Goal: Information Seeking & Learning: Learn about a topic

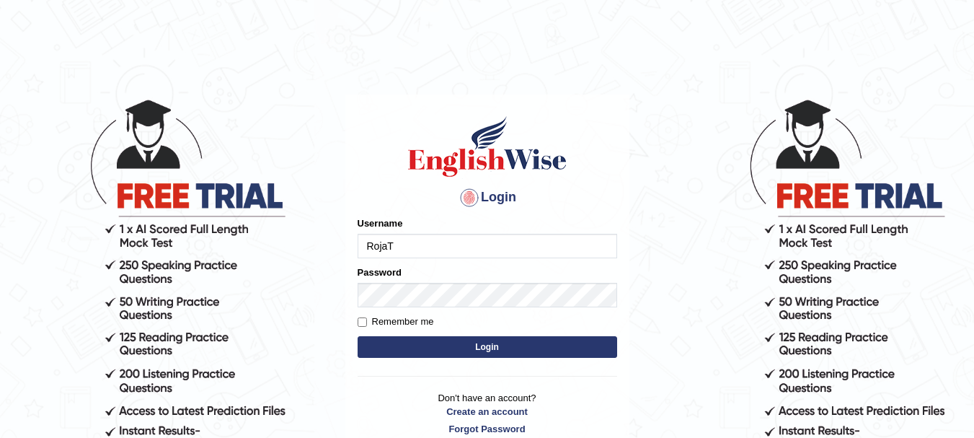
type input "RojaT"
click at [485, 340] on button "Login" at bounding box center [488, 347] width 260 height 22
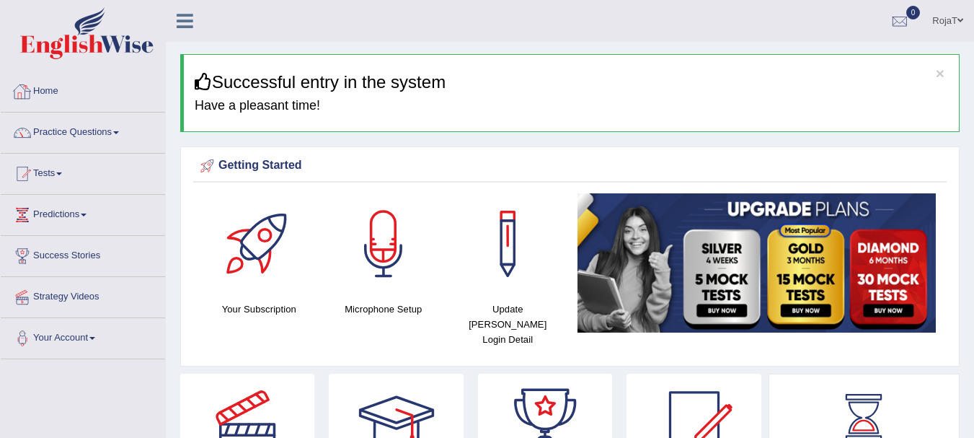
click at [100, 89] on link "Home" at bounding box center [83, 89] width 164 height 36
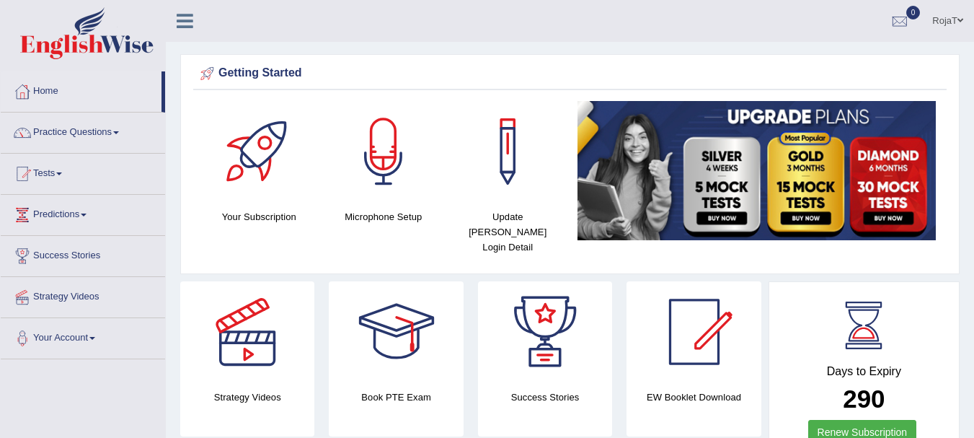
click at [384, 164] on div at bounding box center [383, 151] width 101 height 101
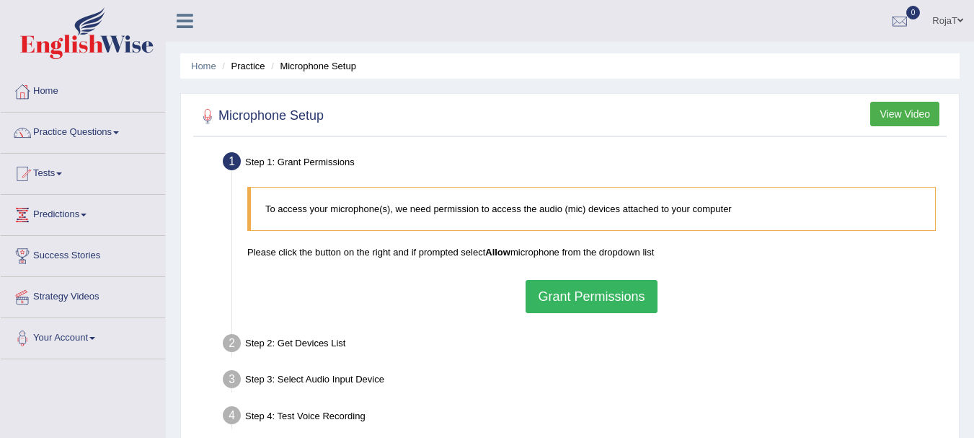
click at [299, 346] on div "Step 2: Get Devices List" at bounding box center [584, 346] width 736 height 32
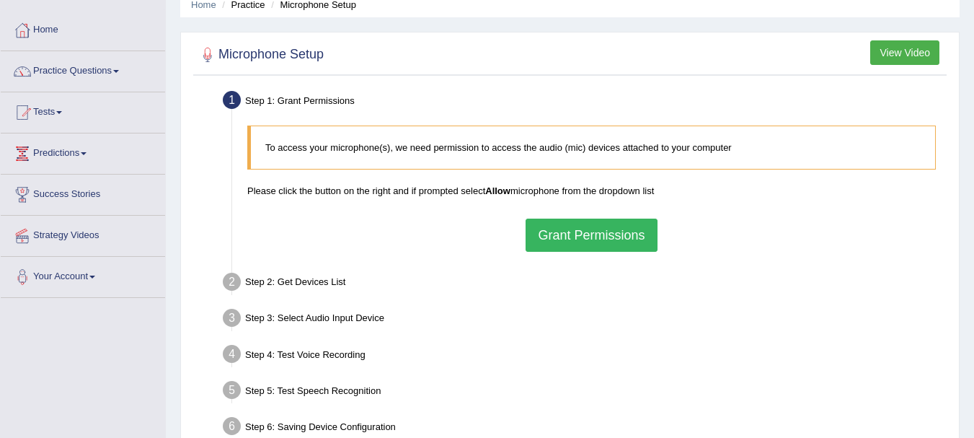
scroll to position [77, 0]
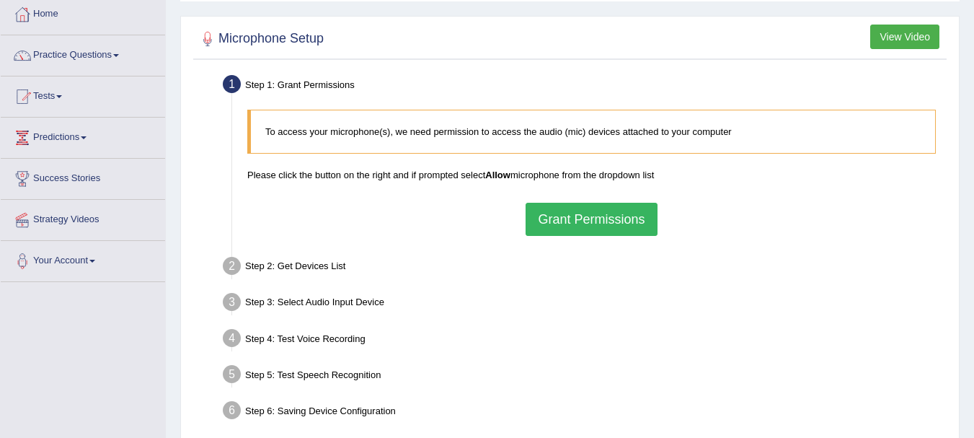
click at [585, 227] on button "Grant Permissions" at bounding box center [591, 219] width 131 height 33
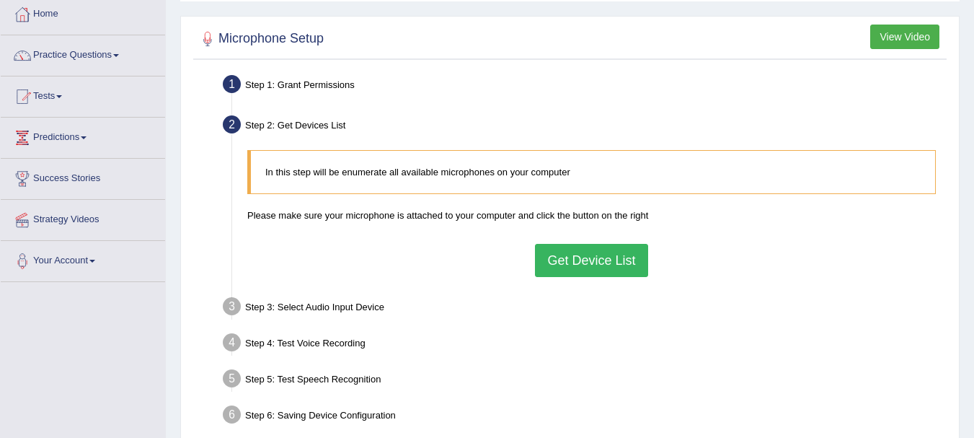
click at [607, 264] on button "Get Device List" at bounding box center [591, 260] width 112 height 33
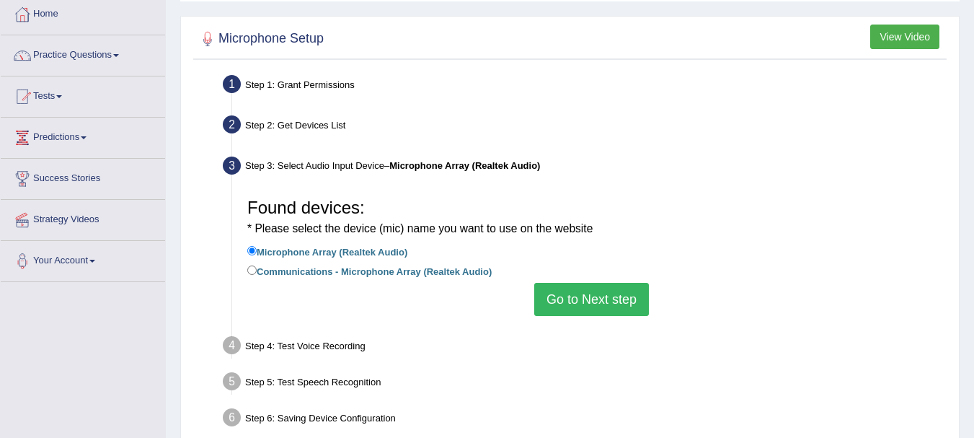
click at [593, 301] on button "Go to Next step" at bounding box center [591, 299] width 115 height 33
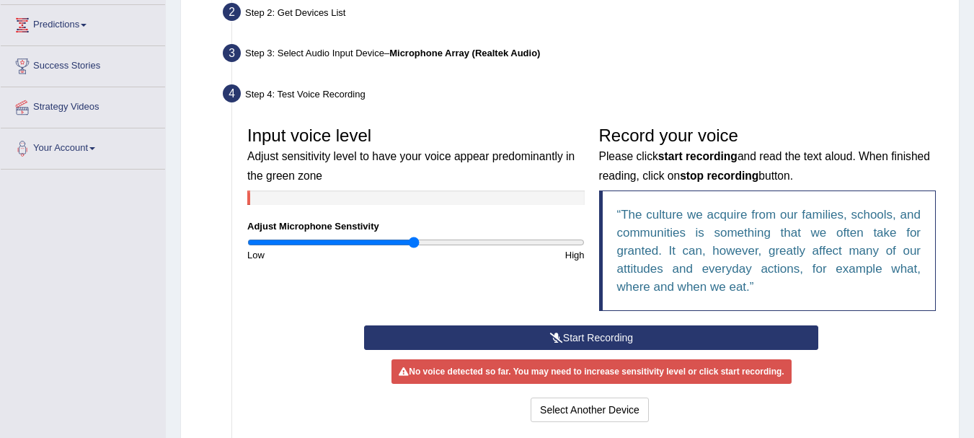
scroll to position [193, 0]
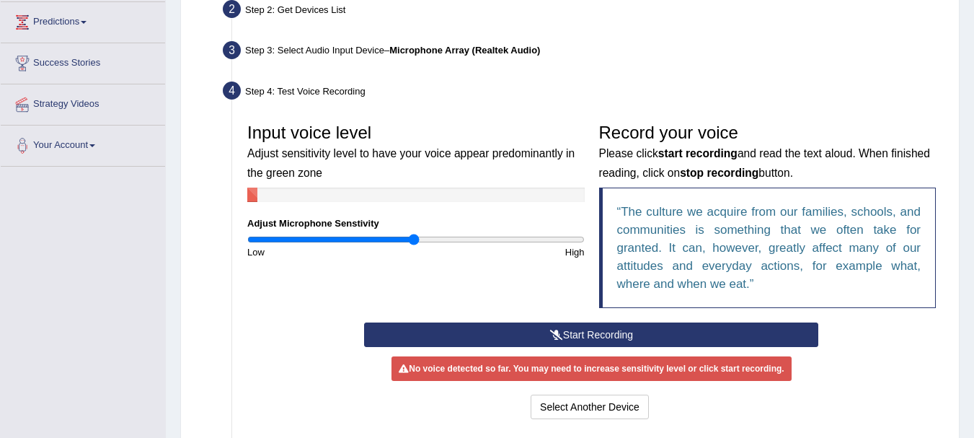
click at [595, 332] on button "Start Recording" at bounding box center [591, 334] width 454 height 25
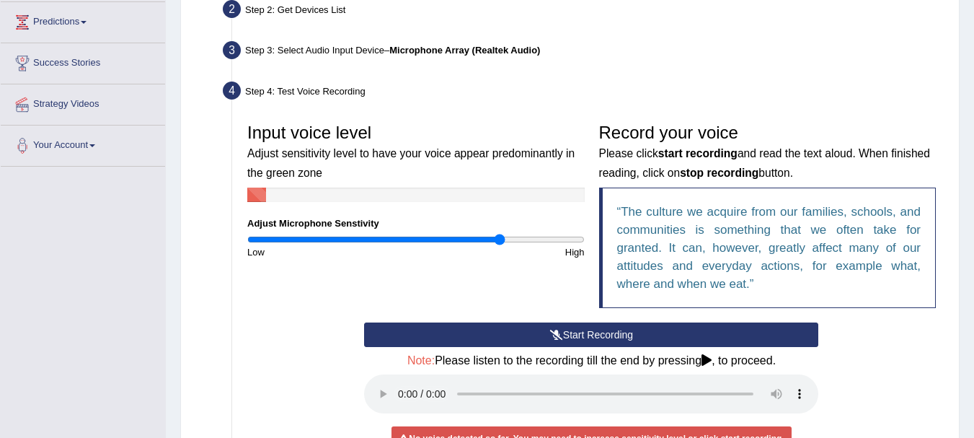
click at [500, 242] on input "range" at bounding box center [415, 240] width 337 height 12
click at [485, 238] on input "range" at bounding box center [415, 240] width 337 height 12
click at [475, 237] on input "range" at bounding box center [415, 240] width 337 height 12
click at [443, 240] on input "range" at bounding box center [415, 240] width 337 height 12
click at [431, 238] on input "range" at bounding box center [415, 240] width 337 height 12
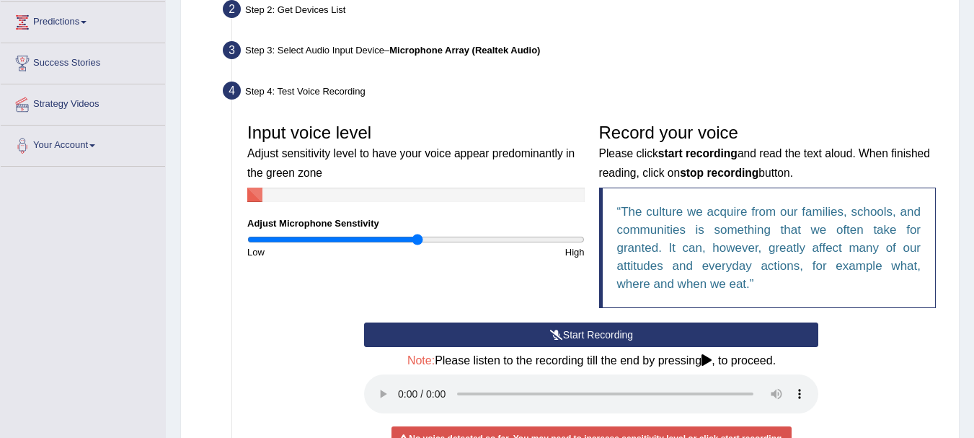
click at [418, 239] on input "range" at bounding box center [415, 240] width 337 height 12
click at [407, 238] on input "range" at bounding box center [415, 240] width 337 height 12
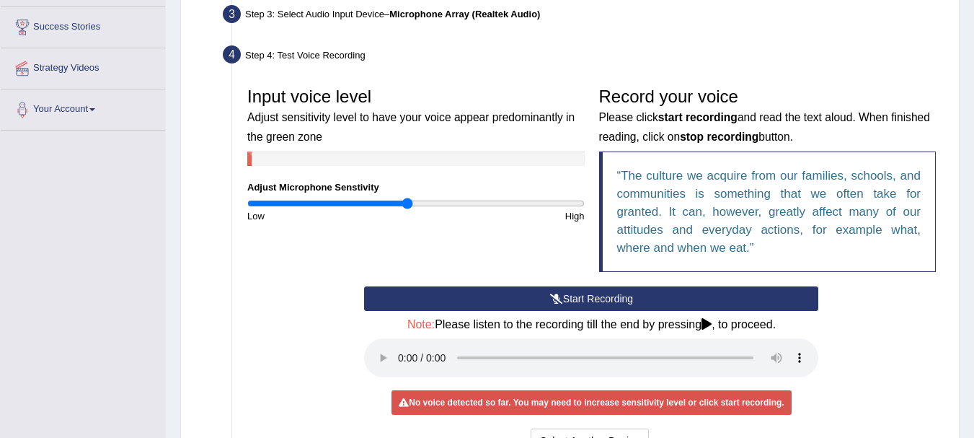
scroll to position [250, 0]
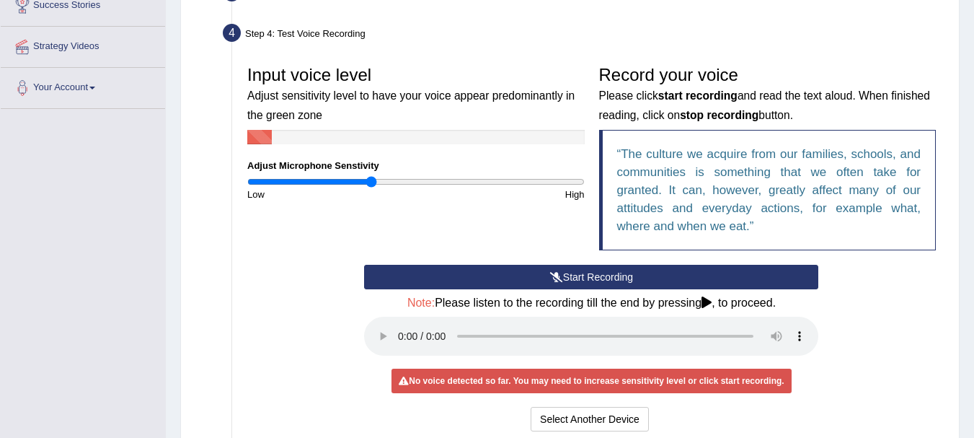
click at [371, 180] on input "range" at bounding box center [415, 182] width 337 height 12
click at [639, 273] on button "Start Recording" at bounding box center [591, 277] width 454 height 25
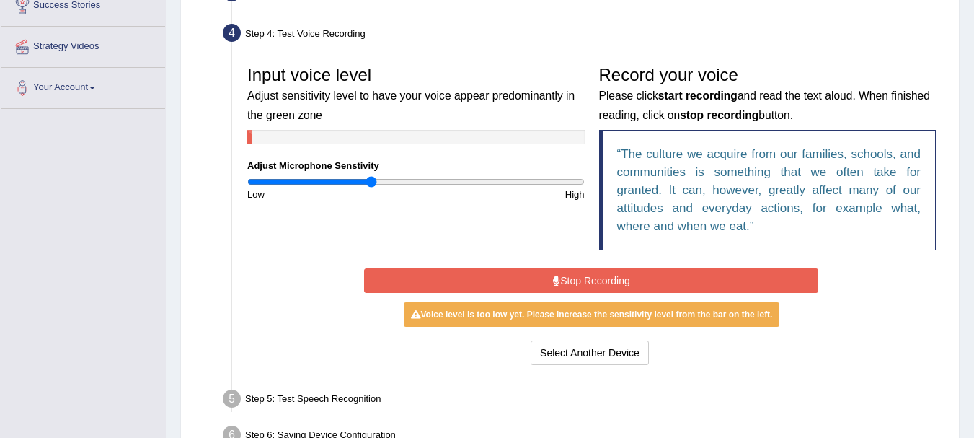
click at [639, 273] on button "Stop Recording" at bounding box center [591, 280] width 454 height 25
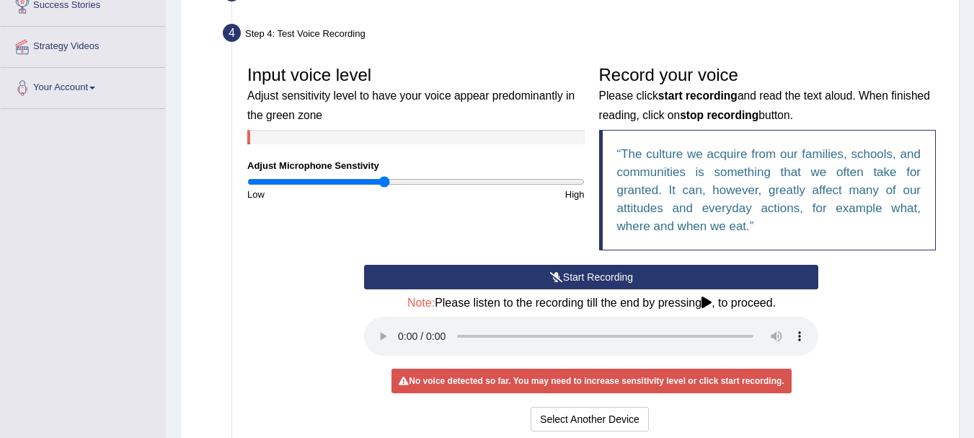
click at [385, 182] on input "range" at bounding box center [415, 182] width 337 height 12
click at [569, 279] on button "Start Recording" at bounding box center [591, 277] width 454 height 25
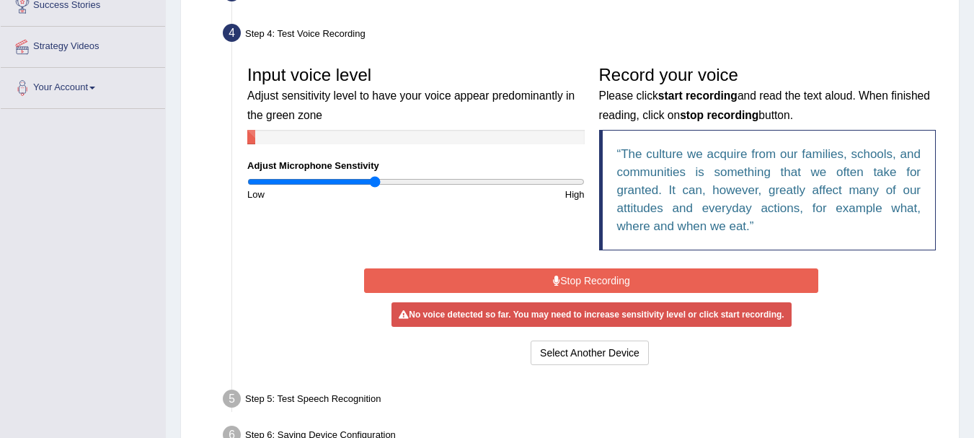
type input "0.76"
click at [376, 181] on input "range" at bounding box center [415, 182] width 337 height 12
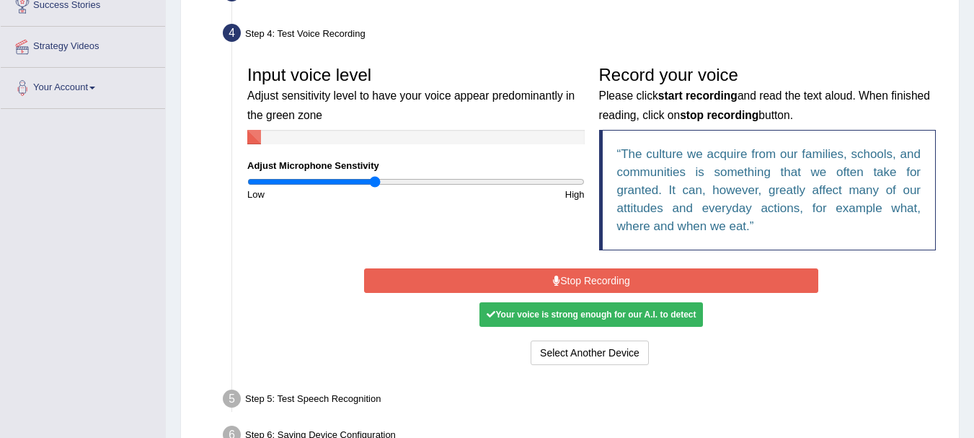
click at [632, 283] on button "Stop Recording" at bounding box center [591, 280] width 454 height 25
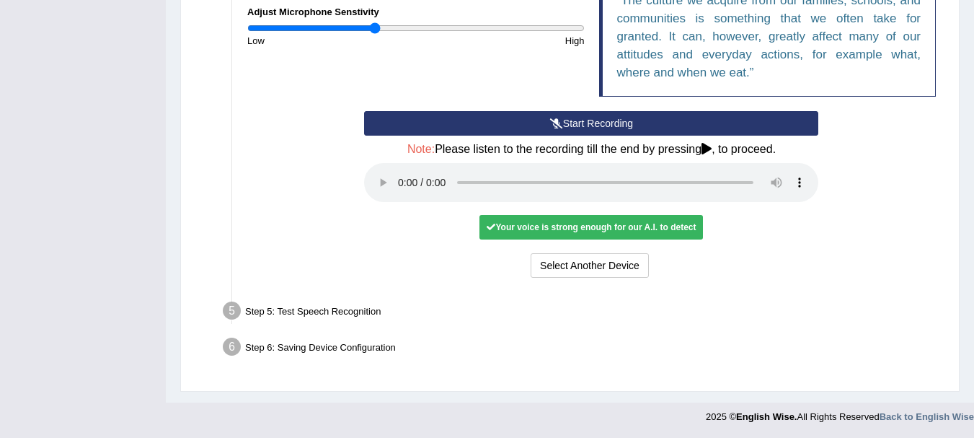
scroll to position [405, 0]
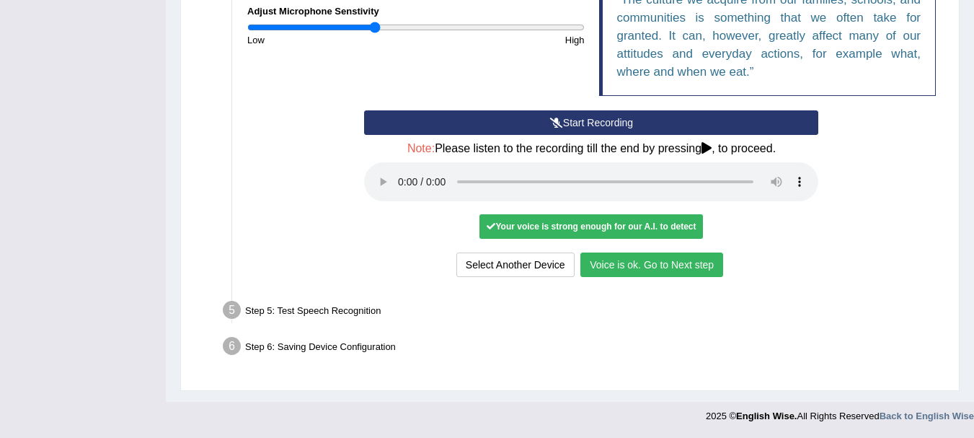
click at [656, 271] on button "Voice is ok. Go to Next step" at bounding box center [652, 264] width 143 height 25
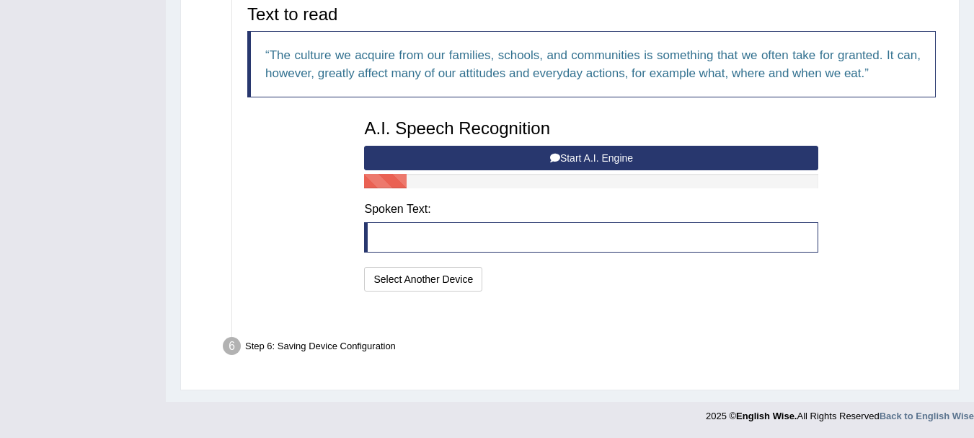
scroll to position [330, 0]
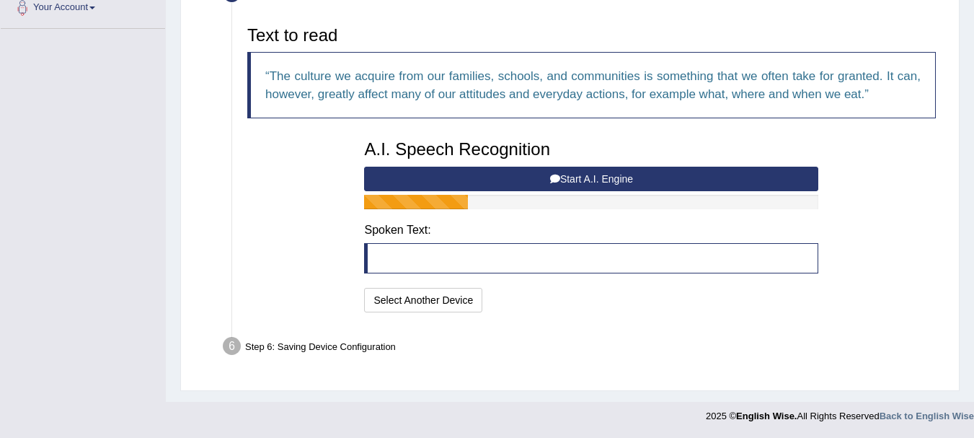
click at [630, 182] on button "Start A.I. Engine" at bounding box center [591, 179] width 454 height 25
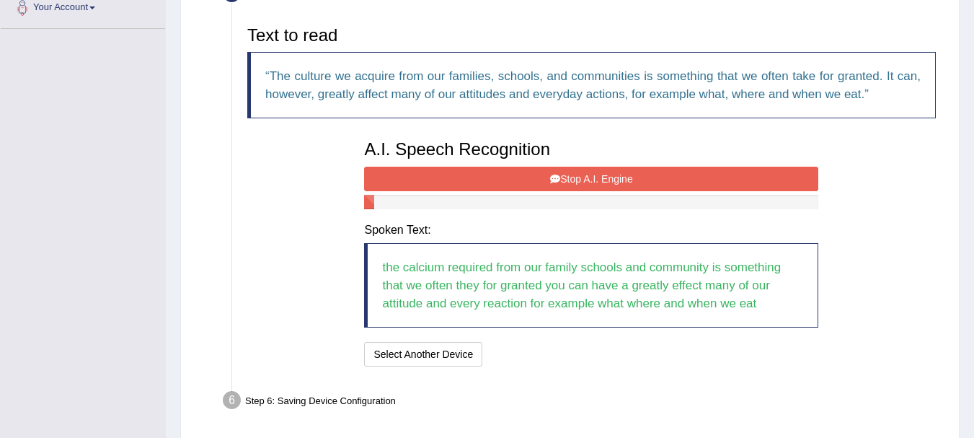
click at [600, 172] on button "Stop A.I. Engine" at bounding box center [591, 179] width 454 height 25
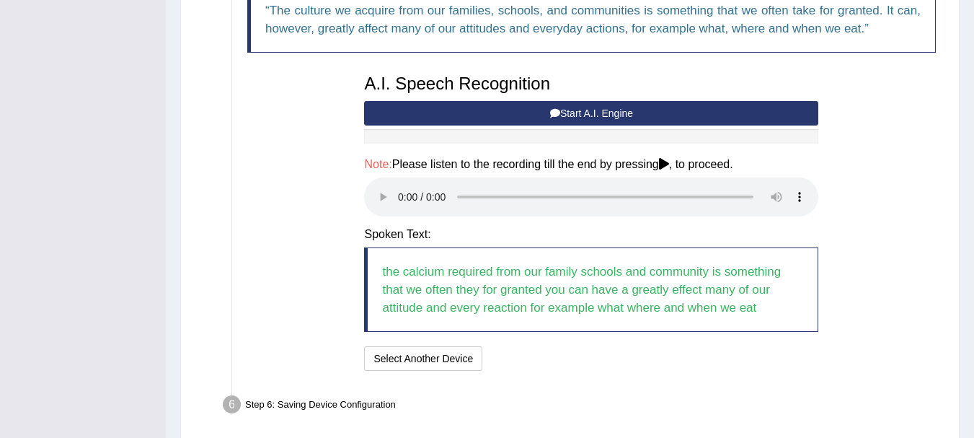
scroll to position [417, 0]
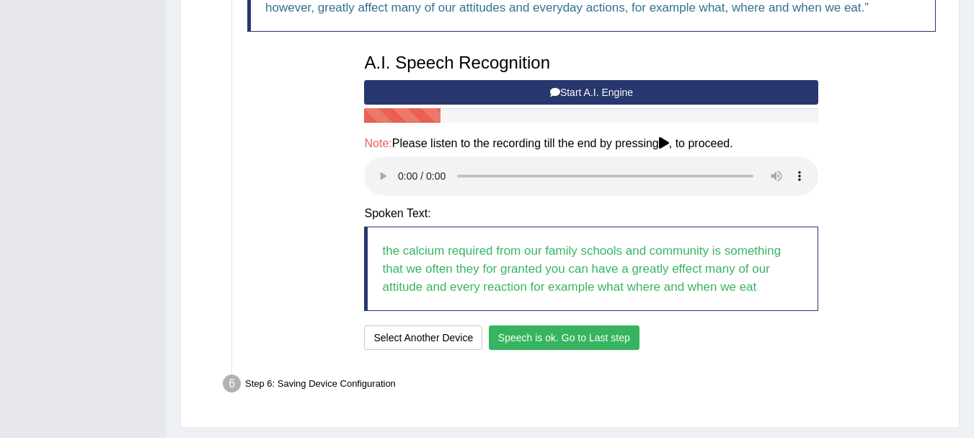
click at [551, 337] on button "Speech is ok. Go to Last step" at bounding box center [564, 337] width 151 height 25
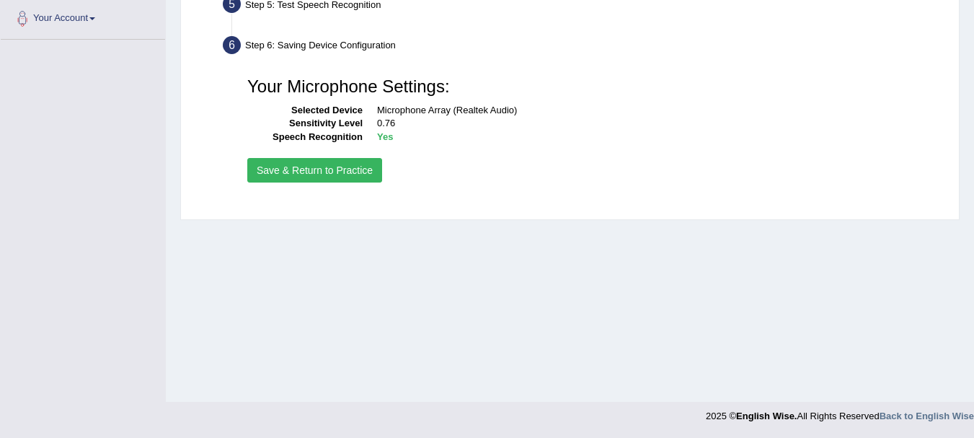
click at [318, 164] on button "Save & Return to Practice" at bounding box center [314, 170] width 135 height 25
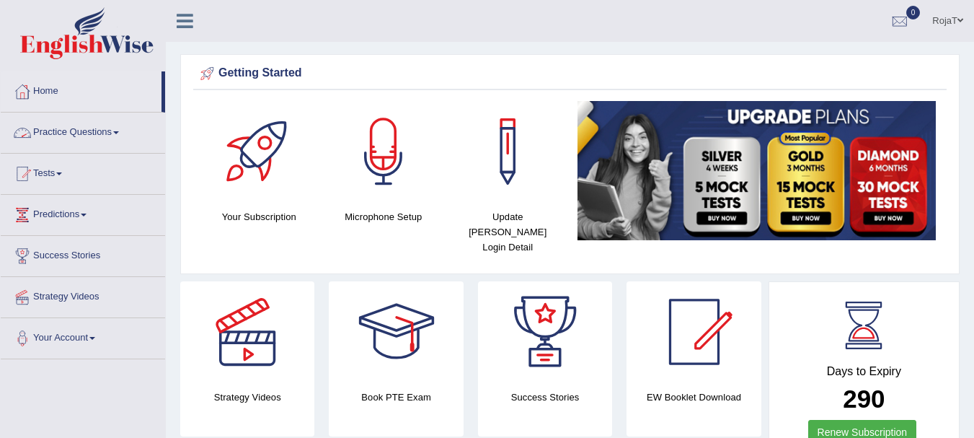
click at [120, 130] on link "Practice Questions" at bounding box center [83, 130] width 164 height 36
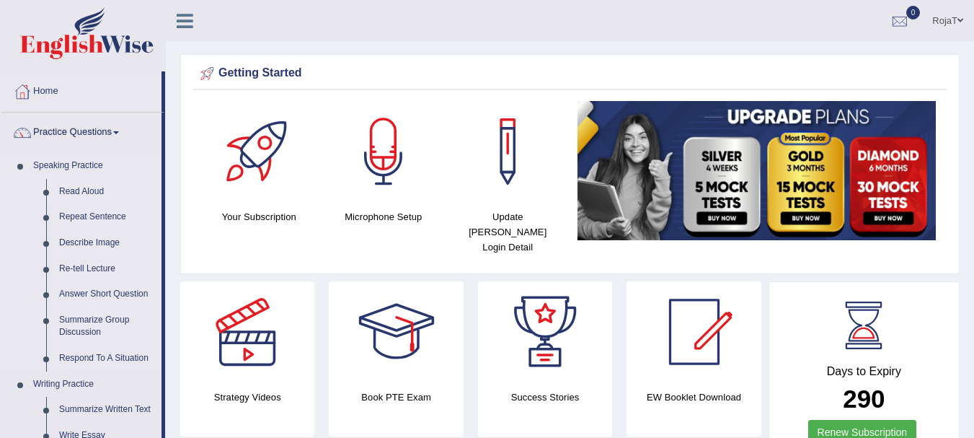
click at [92, 186] on link "Read Aloud" at bounding box center [107, 192] width 109 height 26
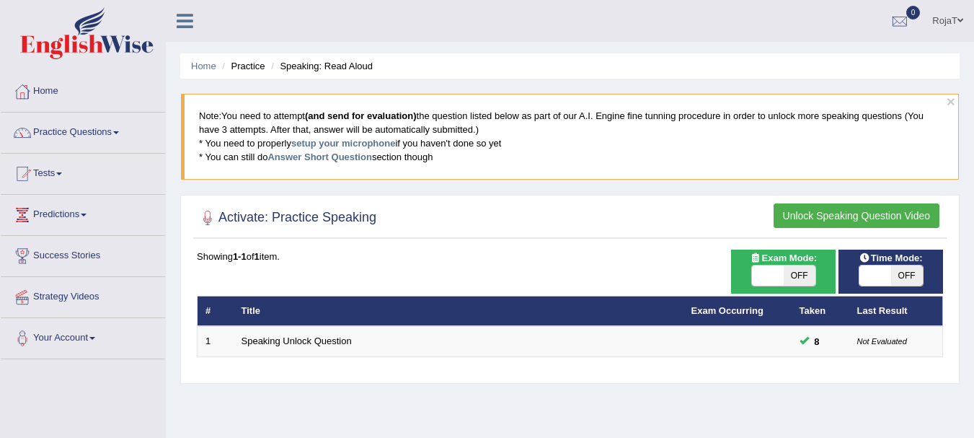
click at [838, 212] on button "Unlock Speaking Question Video" at bounding box center [857, 215] width 166 height 25
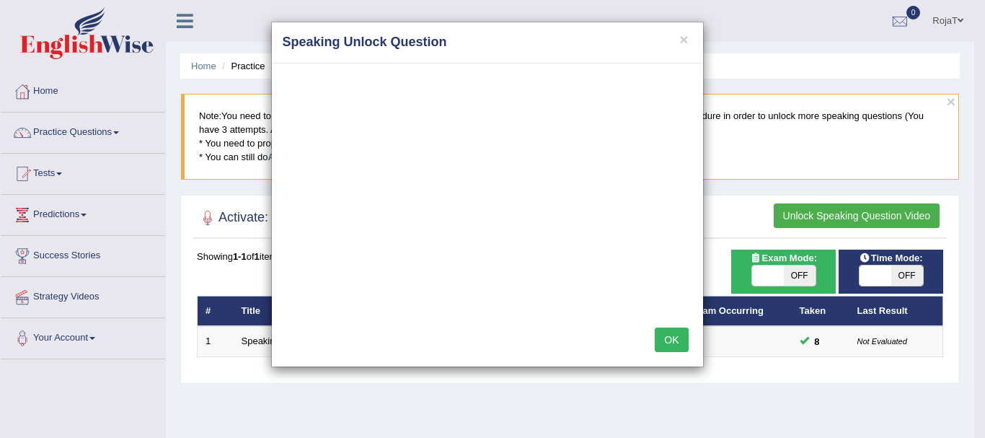
click at [681, 340] on button "OK" at bounding box center [671, 339] width 33 height 25
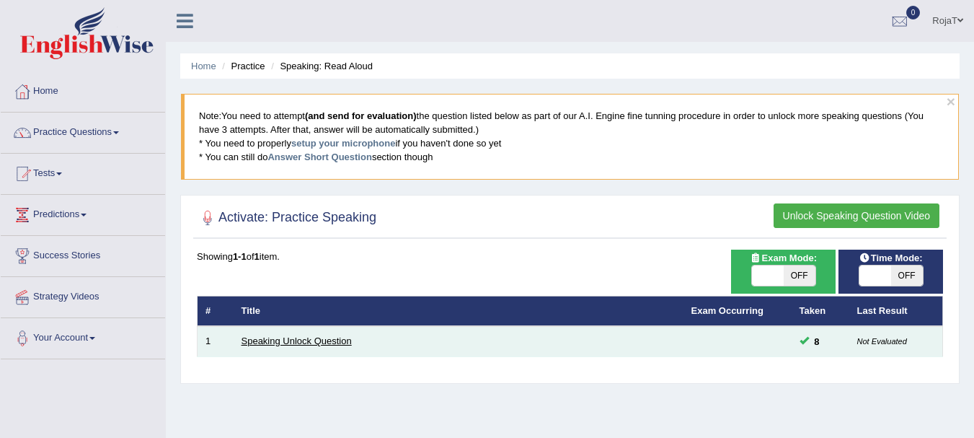
click at [335, 339] on link "Speaking Unlock Question" at bounding box center [297, 340] width 110 height 11
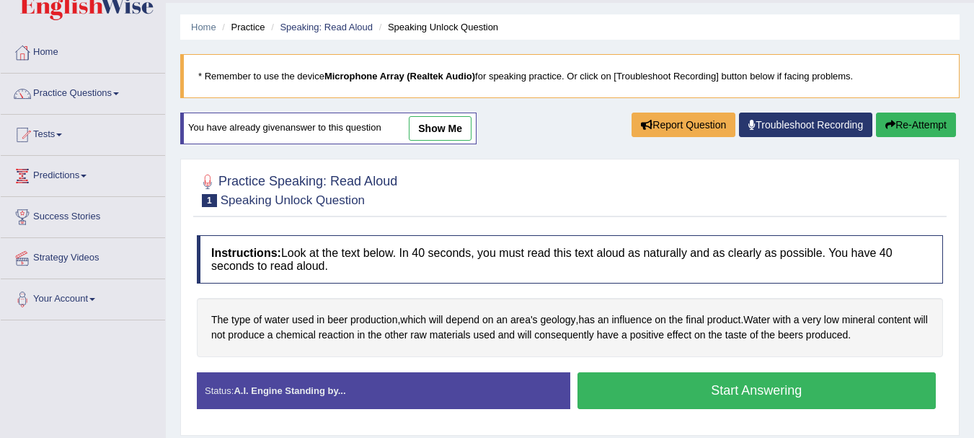
scroll to position [58, 0]
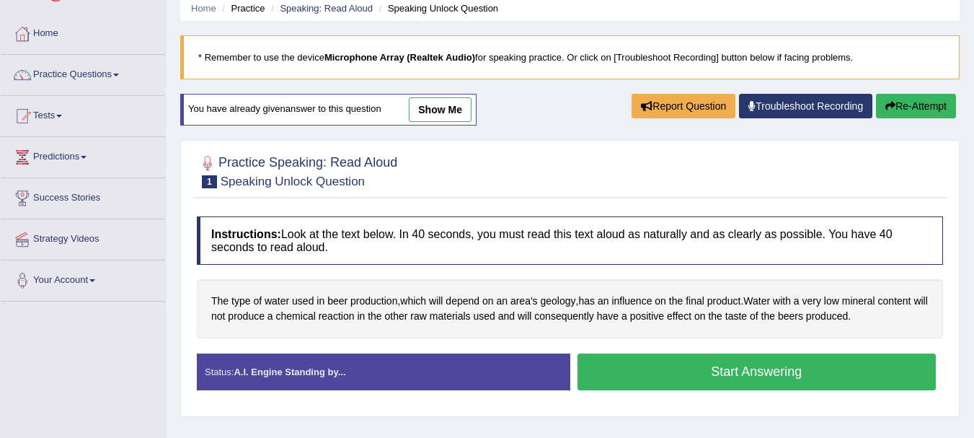
click at [697, 379] on button "Start Answering" at bounding box center [757, 371] width 359 height 37
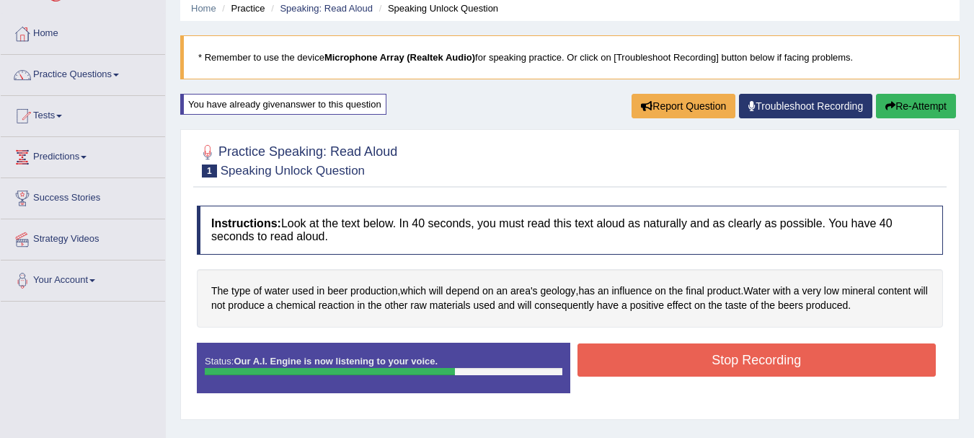
click at [710, 361] on button "Stop Recording" at bounding box center [757, 359] width 359 height 33
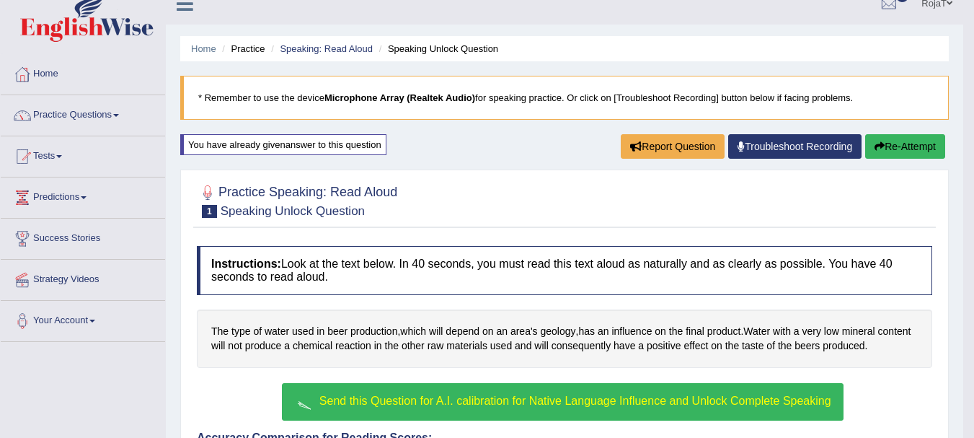
scroll to position [17, 0]
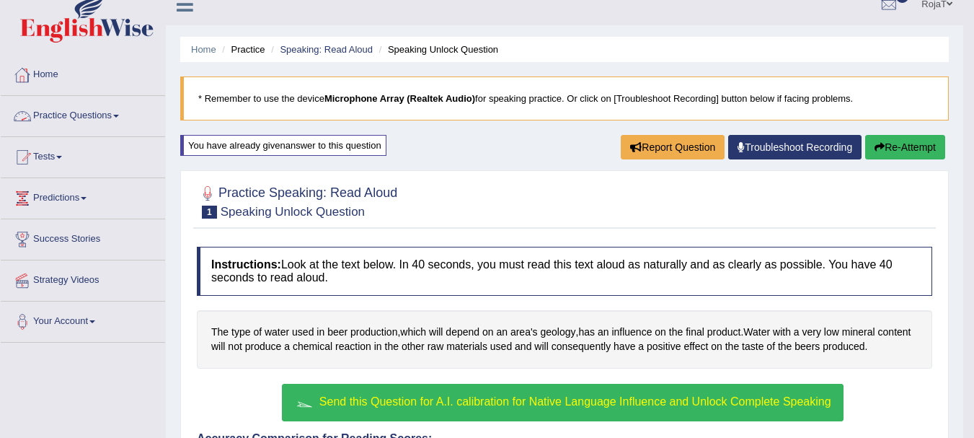
click at [125, 112] on link "Practice Questions" at bounding box center [83, 114] width 164 height 36
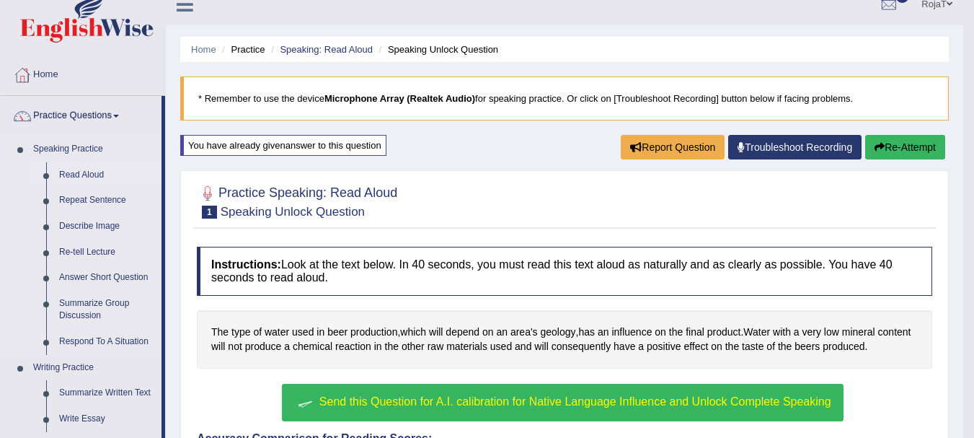
click at [101, 171] on link "Read Aloud" at bounding box center [107, 175] width 109 height 26
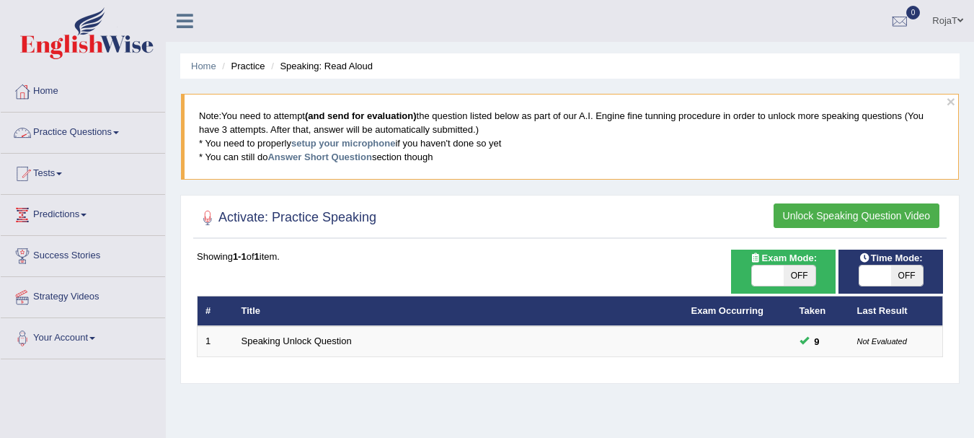
click at [122, 135] on link "Practice Questions" at bounding box center [83, 130] width 164 height 36
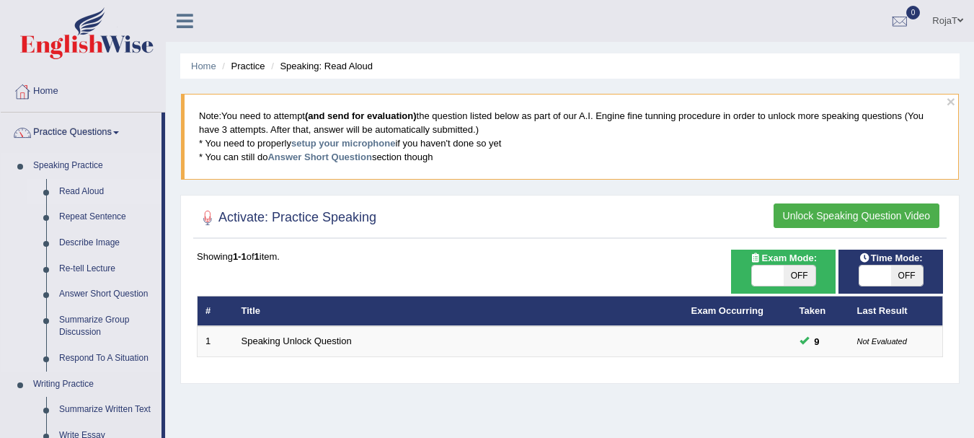
click at [89, 190] on link "Read Aloud" at bounding box center [107, 192] width 109 height 26
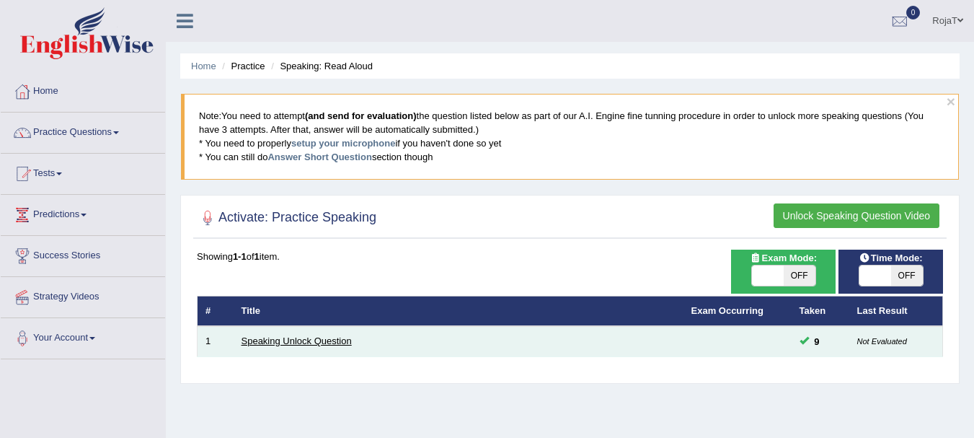
click at [309, 344] on link "Speaking Unlock Question" at bounding box center [297, 340] width 110 height 11
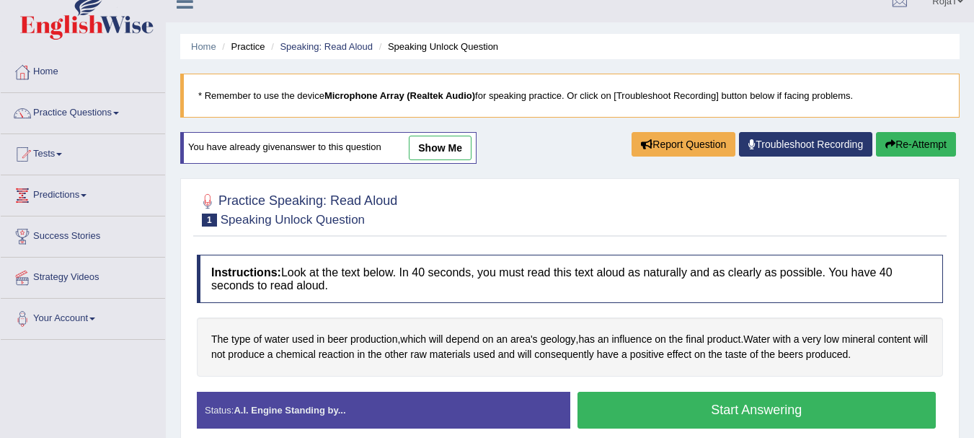
scroll to position [29, 0]
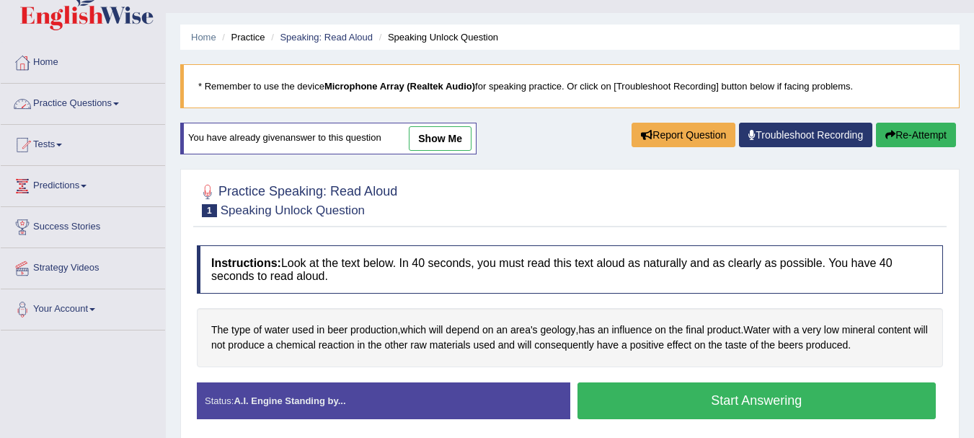
click at [73, 102] on link "Practice Questions" at bounding box center [83, 102] width 164 height 36
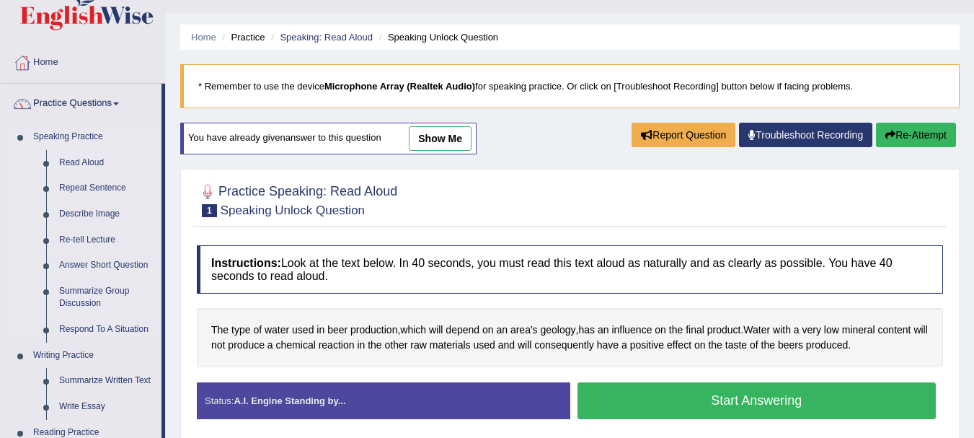
click at [78, 158] on link "Read Aloud" at bounding box center [107, 163] width 109 height 26
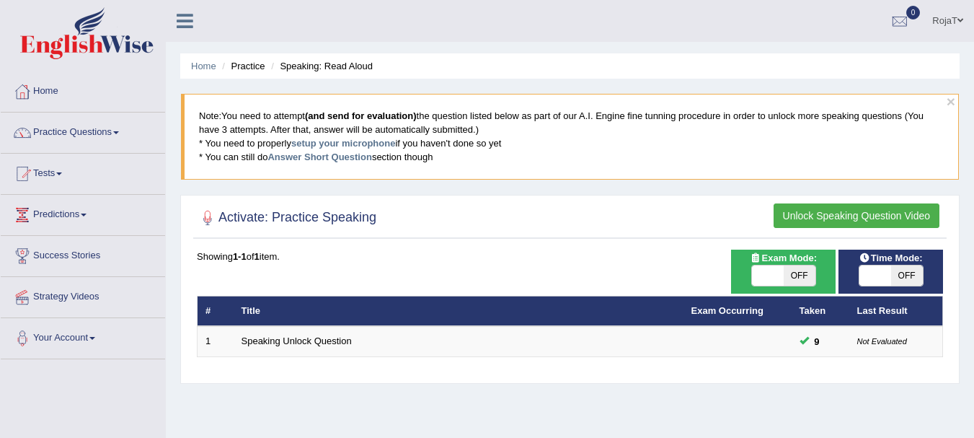
click at [960, 20] on span at bounding box center [961, 20] width 6 height 9
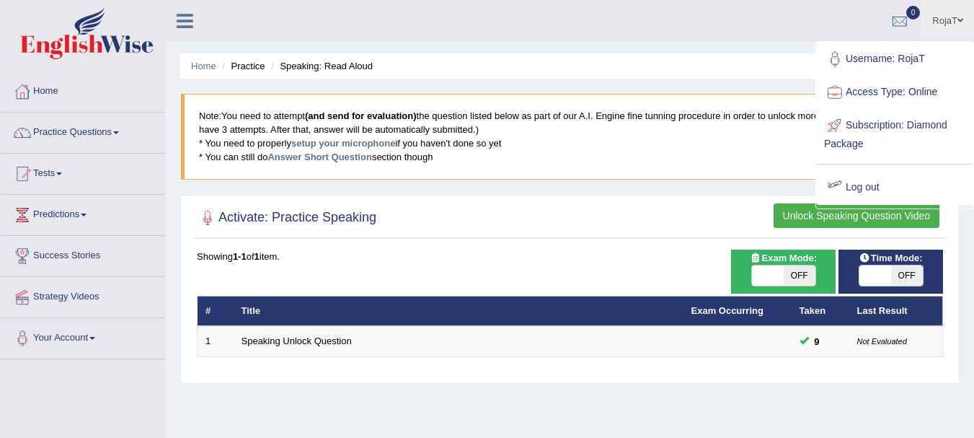
click at [872, 186] on link "Log out" at bounding box center [895, 187] width 156 height 33
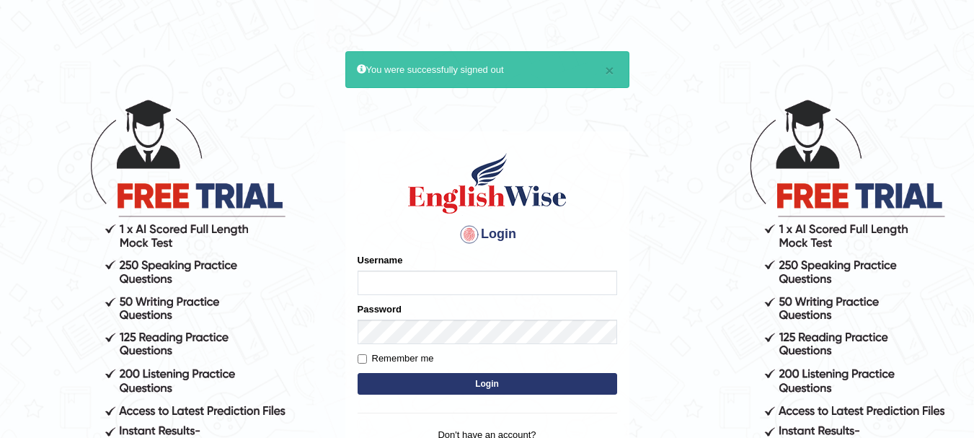
click at [534, 286] on input "Username" at bounding box center [488, 282] width 260 height 25
type input "RojaT"
click at [441, 384] on button "Login" at bounding box center [488, 384] width 260 height 22
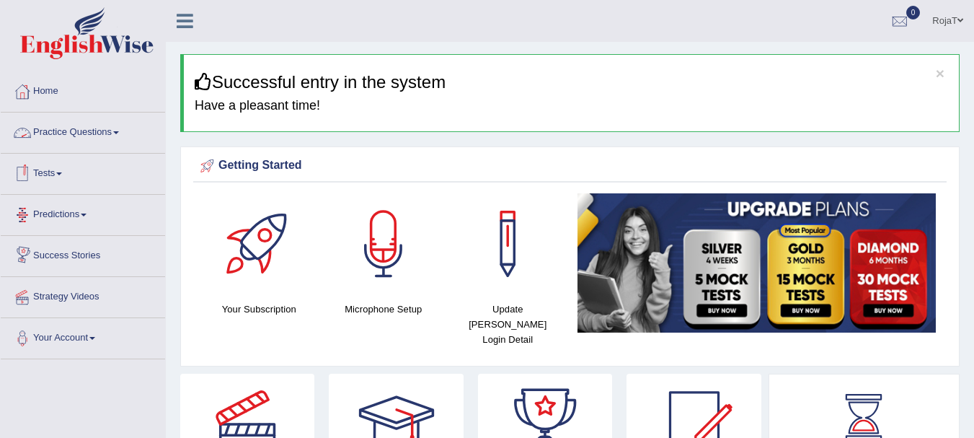
click at [122, 131] on link "Practice Questions" at bounding box center [83, 130] width 164 height 36
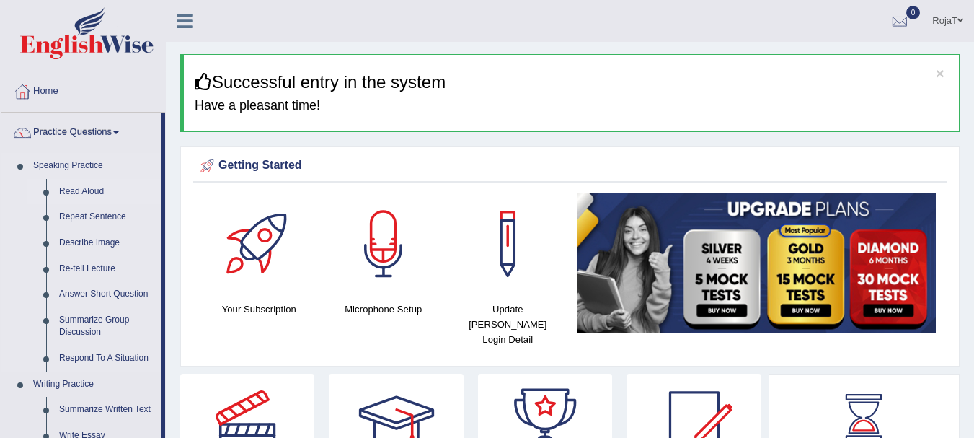
click at [94, 188] on link "Read Aloud" at bounding box center [107, 192] width 109 height 26
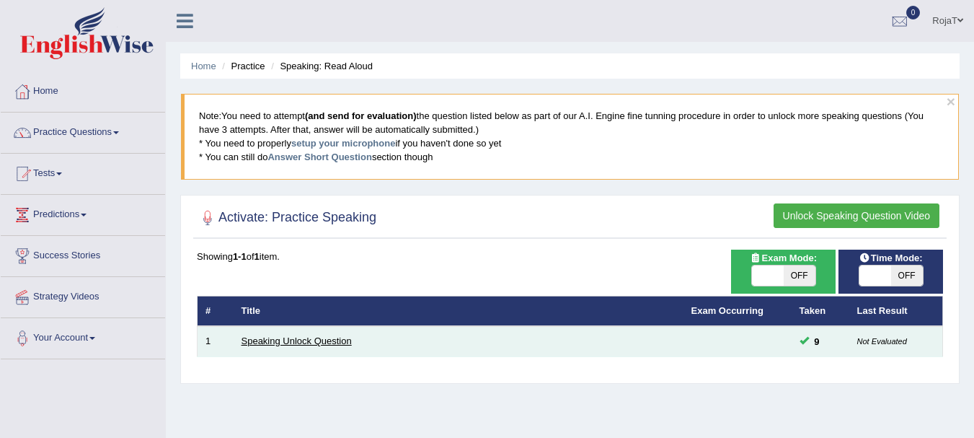
click at [281, 341] on link "Speaking Unlock Question" at bounding box center [297, 340] width 110 height 11
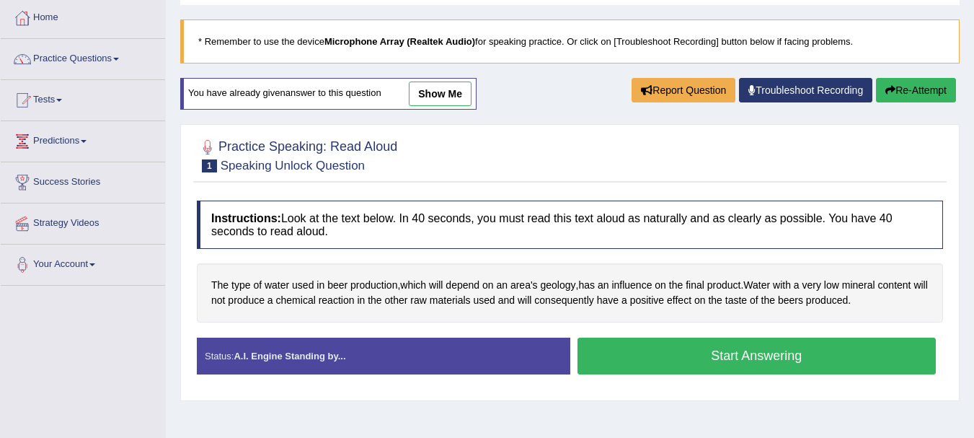
scroll to position [87, 0]
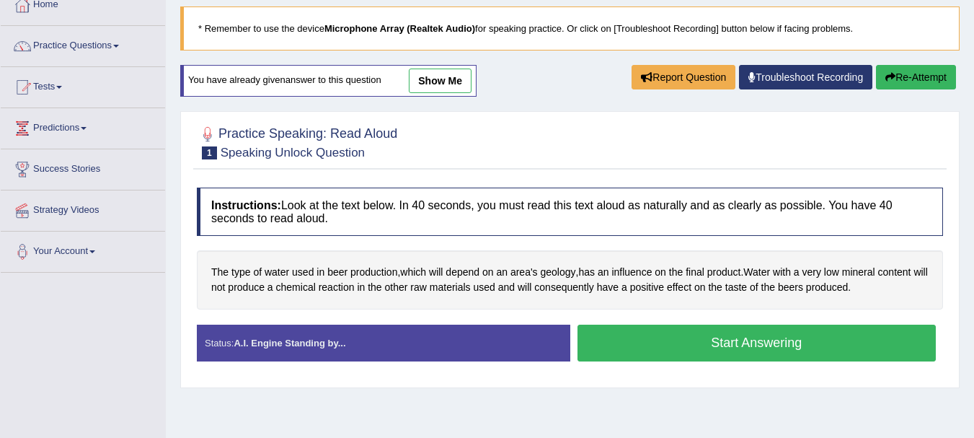
click at [883, 342] on button "Start Answering" at bounding box center [757, 343] width 359 height 37
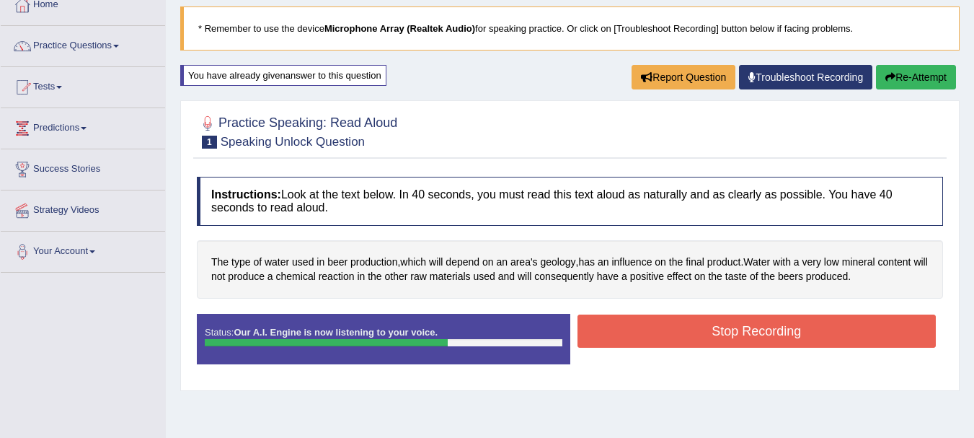
click at [847, 334] on button "Stop Recording" at bounding box center [757, 330] width 359 height 33
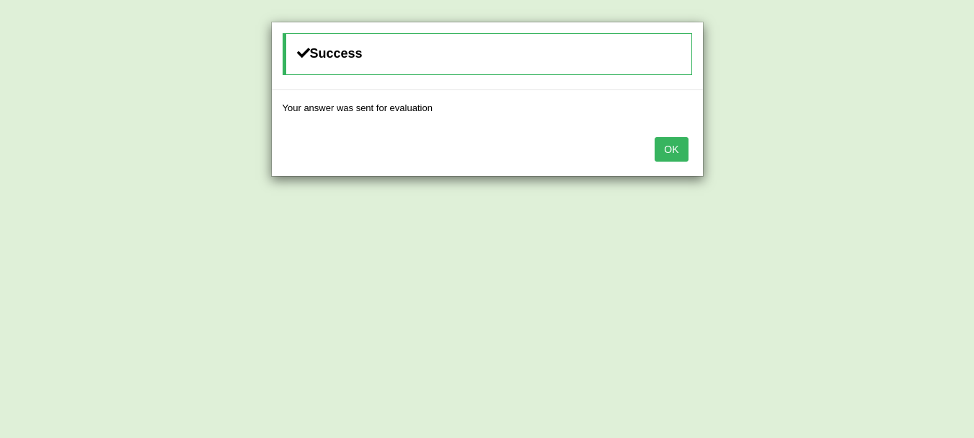
click at [672, 155] on button "OK" at bounding box center [671, 149] width 33 height 25
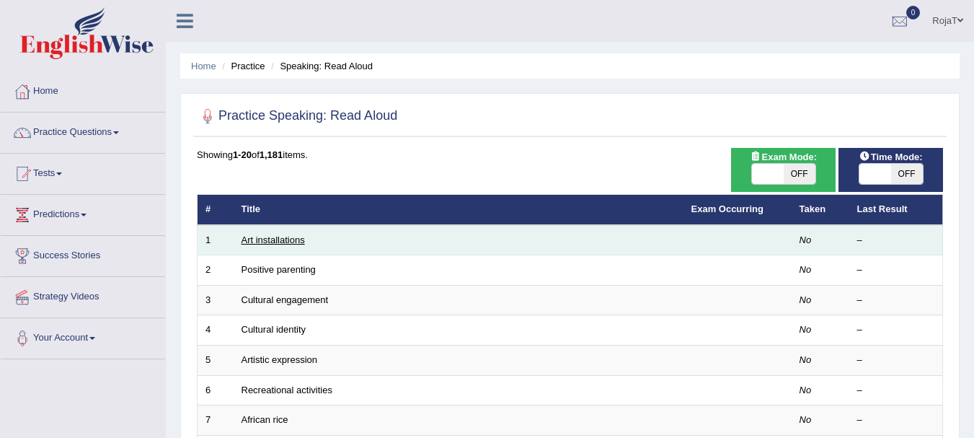
click at [282, 239] on link "Art installations" at bounding box center [273, 239] width 63 height 11
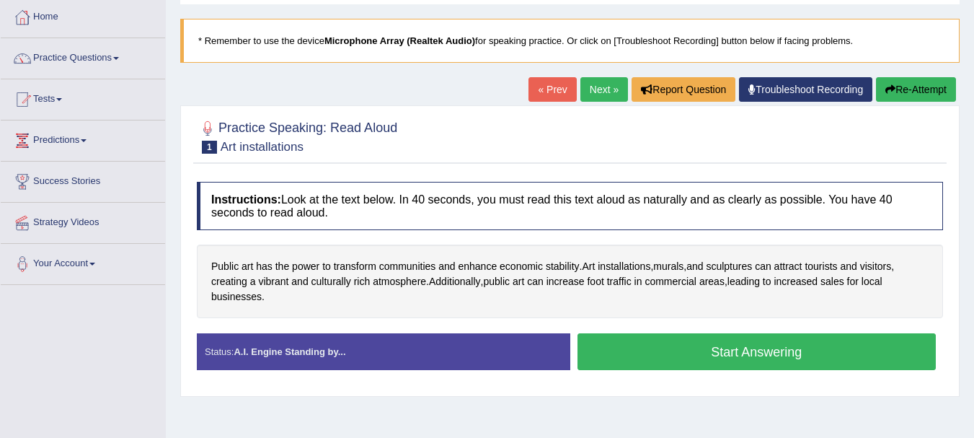
scroll to position [87, 0]
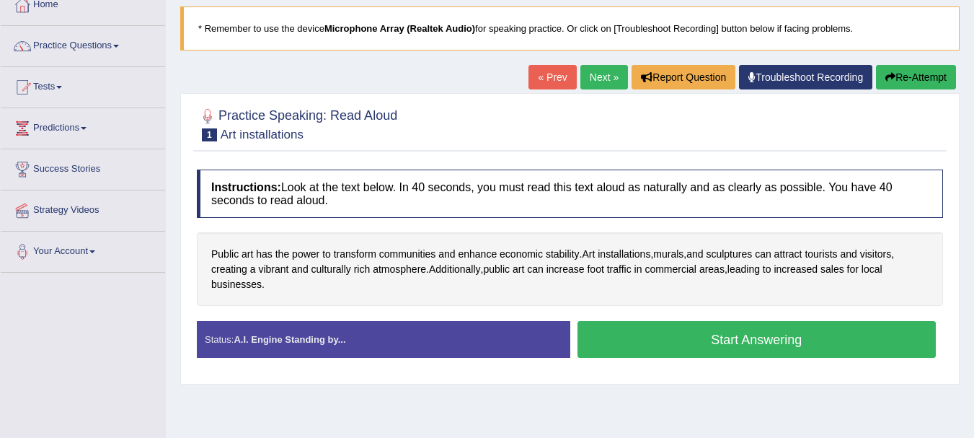
click at [815, 336] on button "Start Answering" at bounding box center [757, 339] width 359 height 37
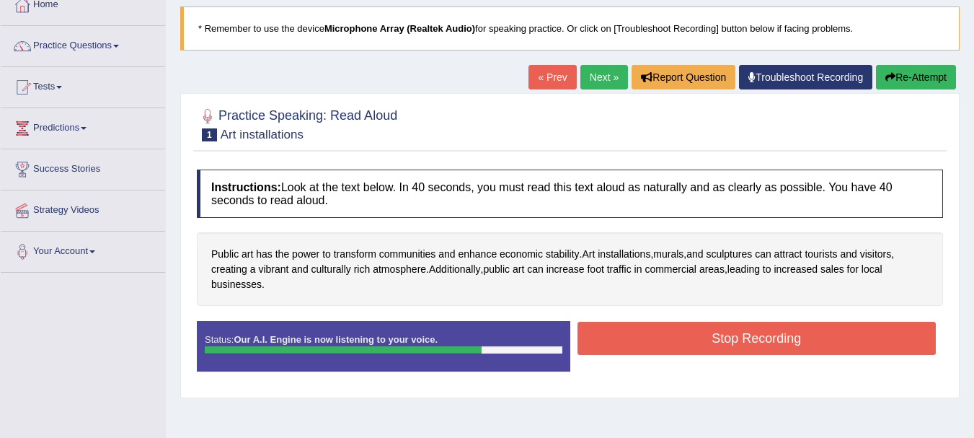
click at [806, 339] on button "Stop Recording" at bounding box center [757, 338] width 359 height 33
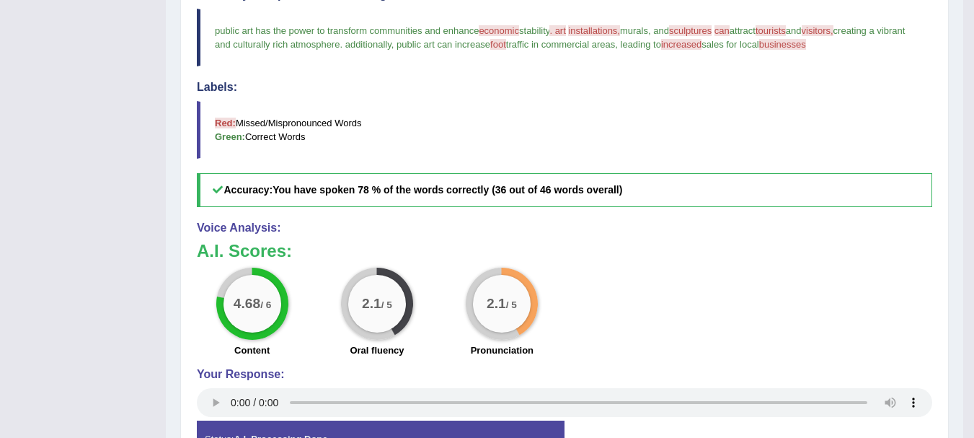
scroll to position [433, 0]
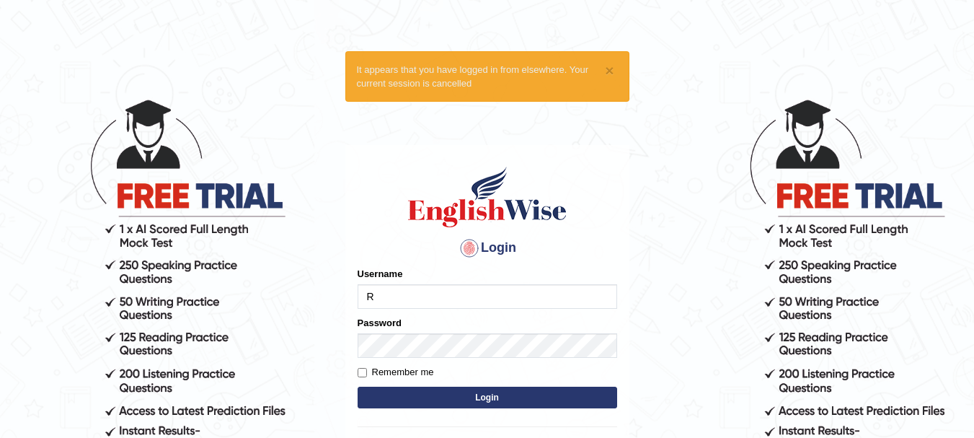
type input "RojaT"
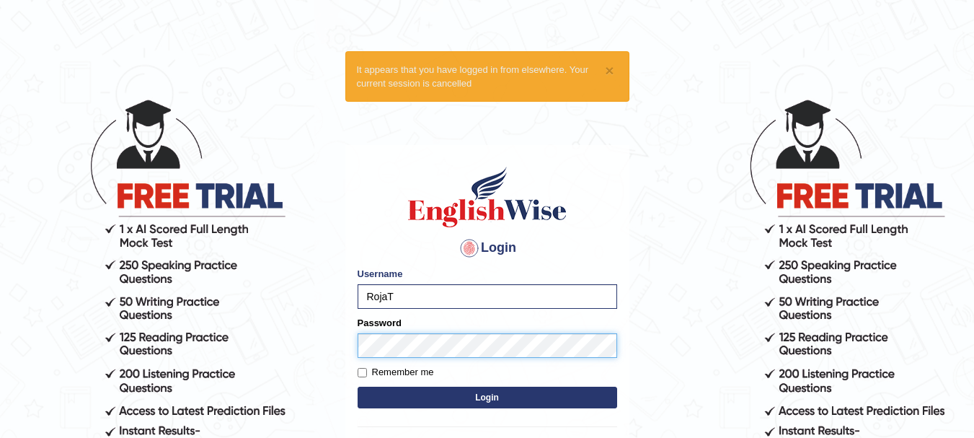
click at [358, 387] on button "Login" at bounding box center [488, 398] width 260 height 22
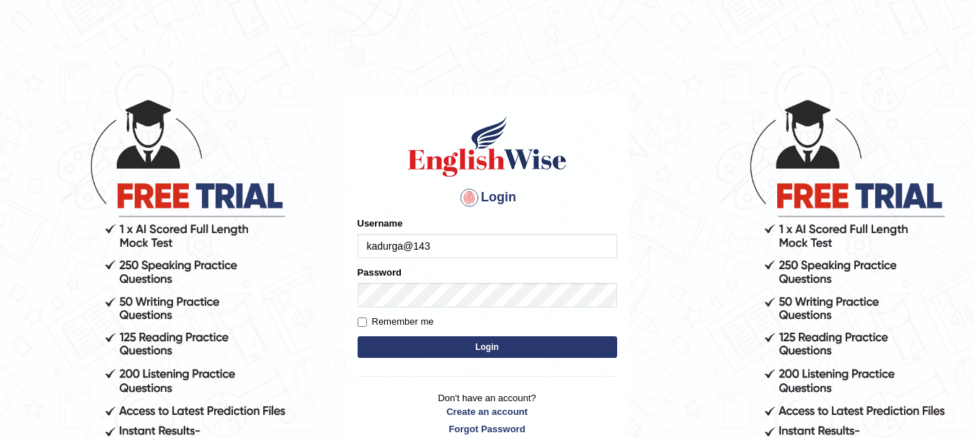
click at [438, 352] on button "Login" at bounding box center [488, 347] width 260 height 22
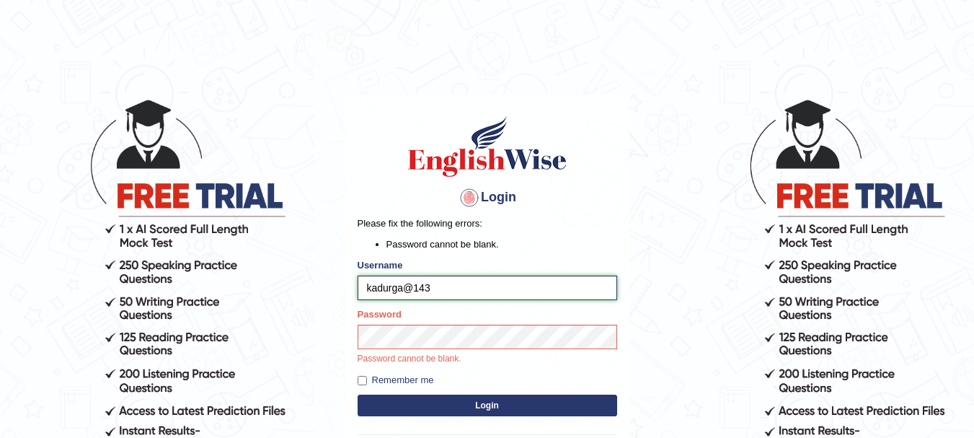
click at [460, 285] on input "kadurga@143" at bounding box center [488, 287] width 260 height 25
type input "k"
type input "RojaT"
click at [475, 411] on button "Login" at bounding box center [488, 405] width 260 height 22
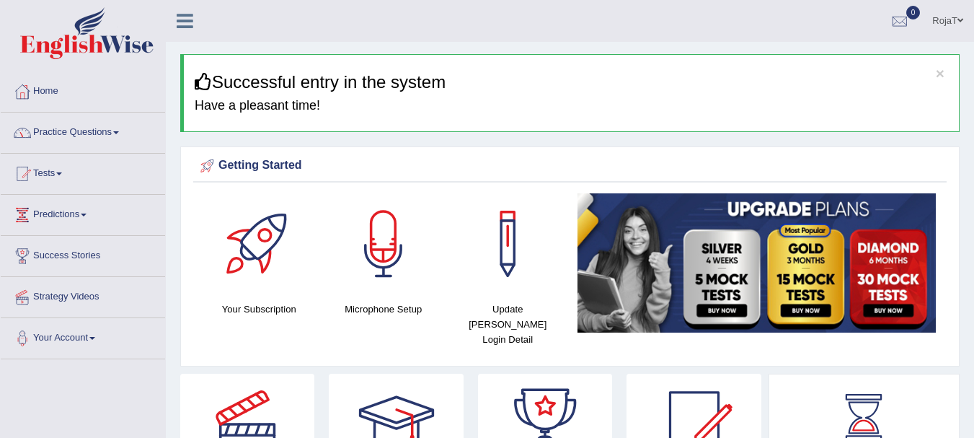
click at [124, 138] on link "Practice Questions" at bounding box center [83, 130] width 164 height 36
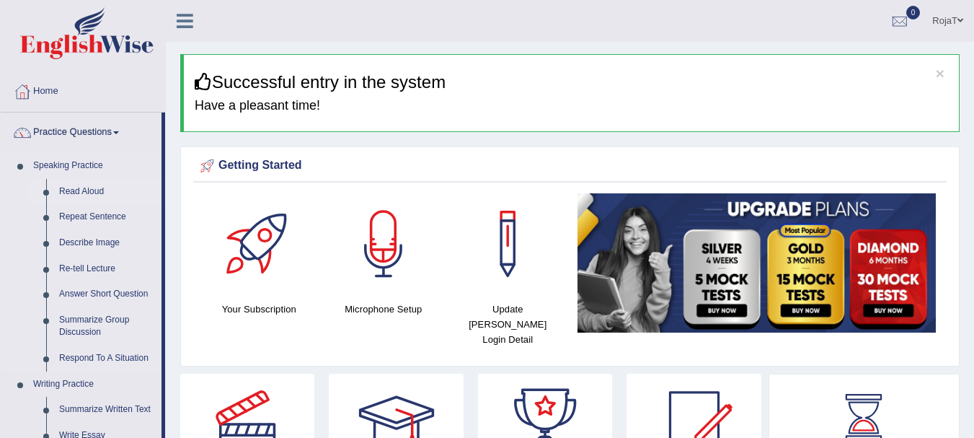
click at [102, 188] on link "Read Aloud" at bounding box center [107, 192] width 109 height 26
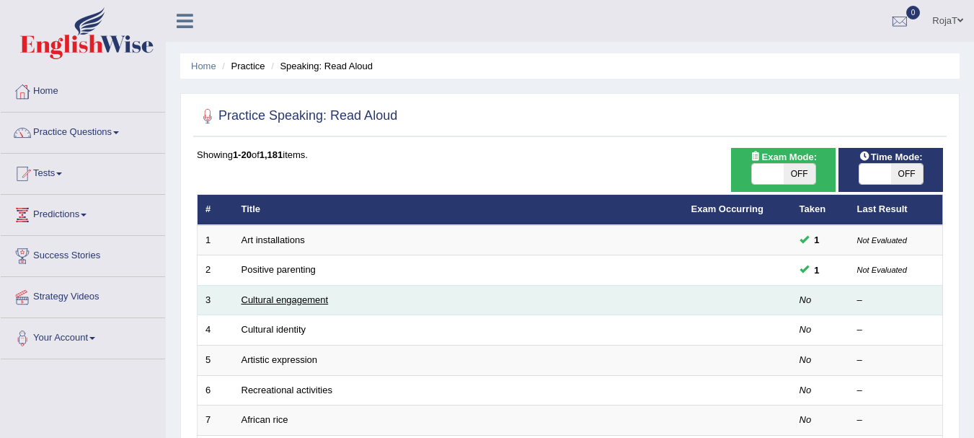
click at [294, 304] on link "Cultural engagement" at bounding box center [285, 299] width 87 height 11
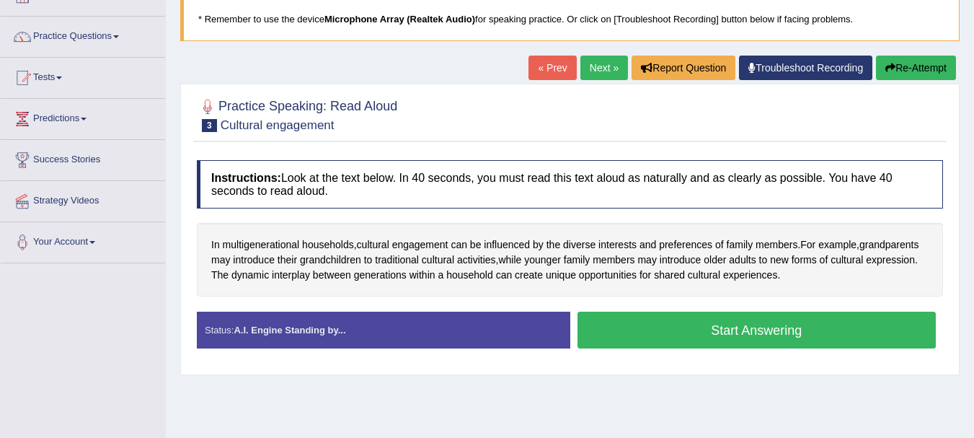
scroll to position [115, 0]
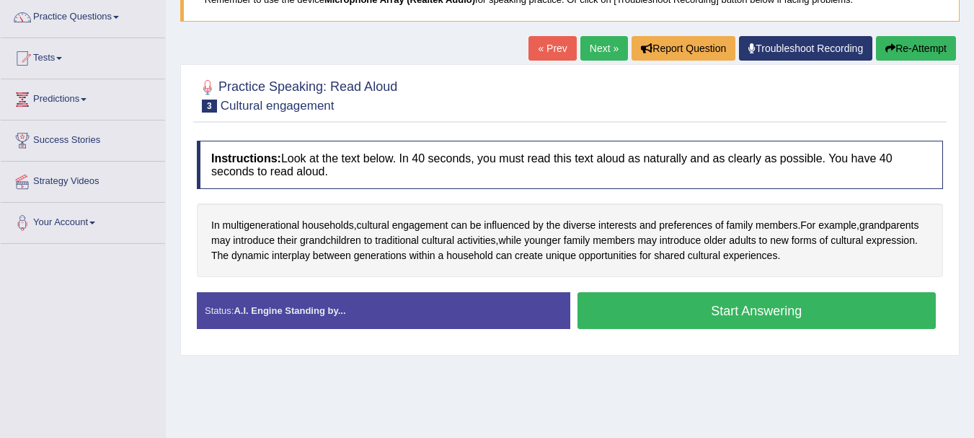
click at [823, 316] on button "Start Answering" at bounding box center [757, 310] width 359 height 37
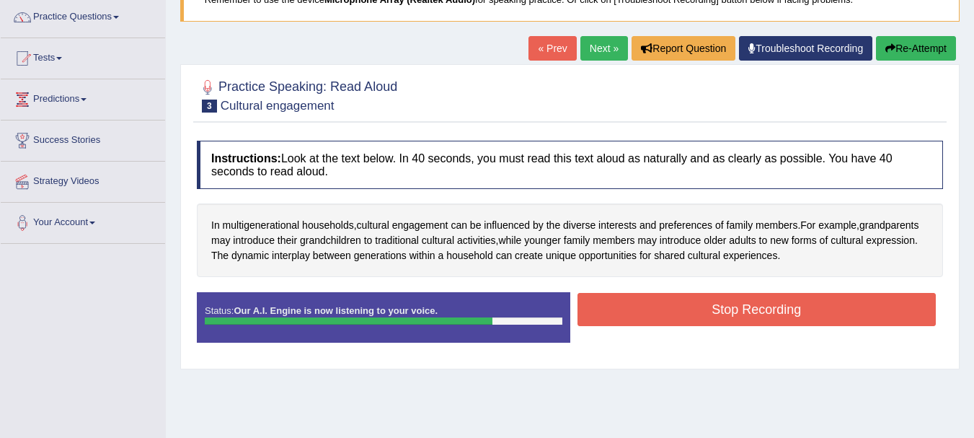
click at [823, 316] on button "Stop Recording" at bounding box center [757, 309] width 359 height 33
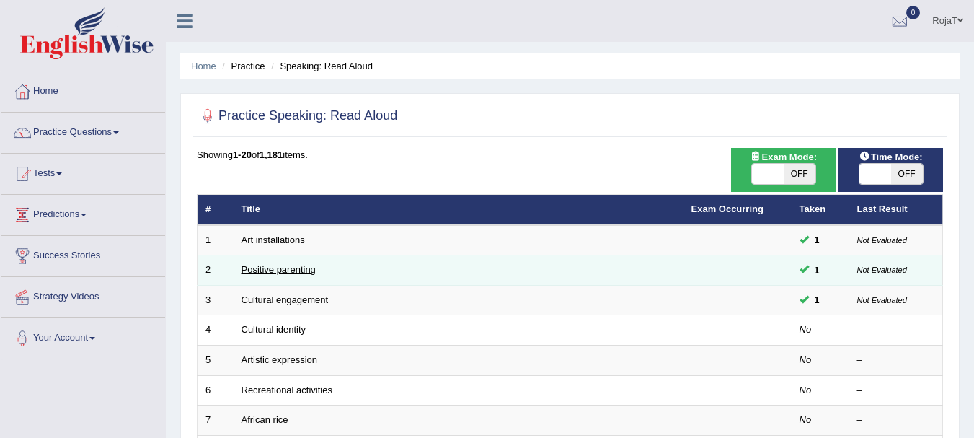
click at [265, 268] on link "Positive parenting" at bounding box center [279, 269] width 74 height 11
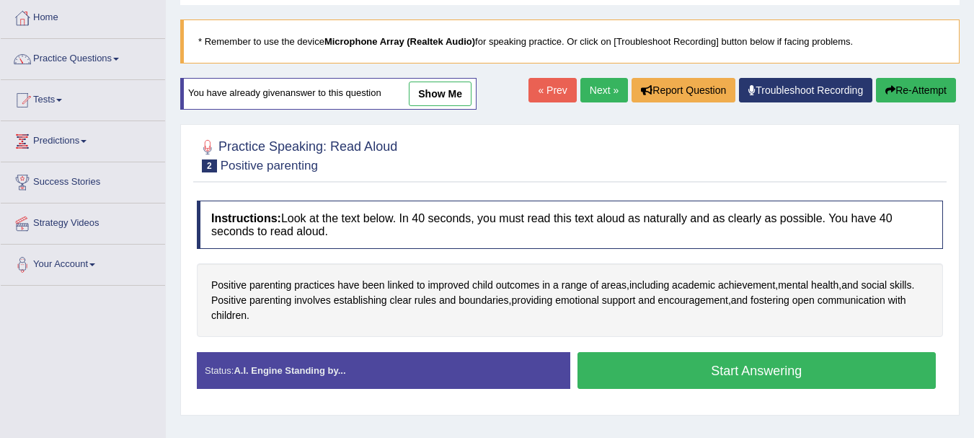
scroll to position [60, 0]
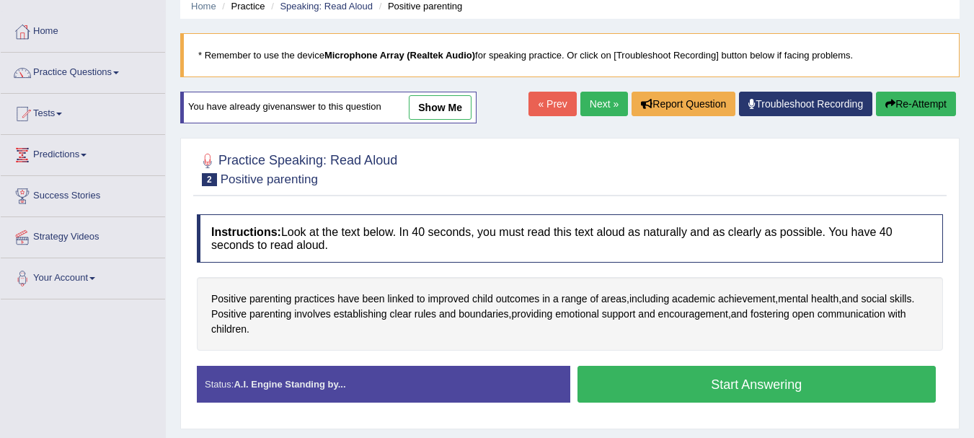
click at [440, 108] on link "show me" at bounding box center [440, 107] width 63 height 25
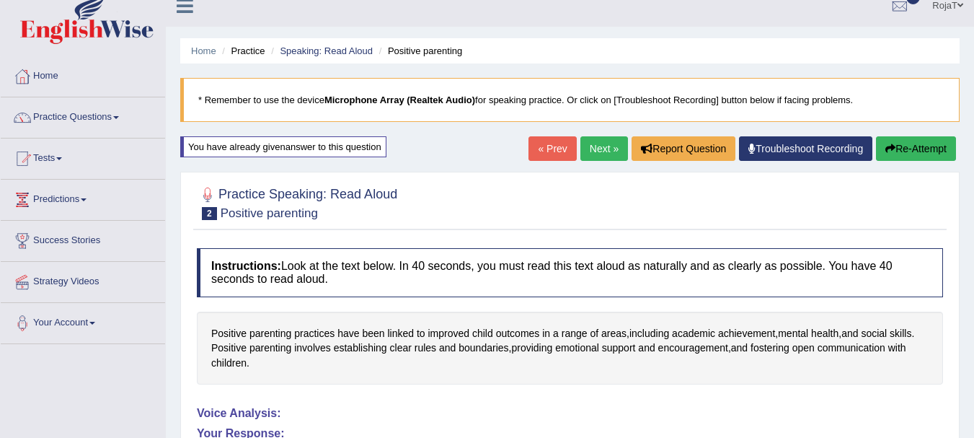
scroll to position [0, 0]
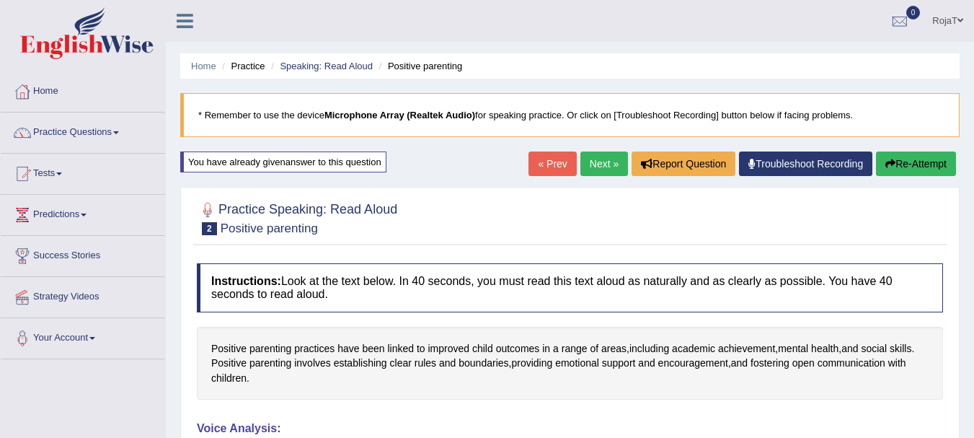
click at [963, 21] on span at bounding box center [961, 20] width 6 height 9
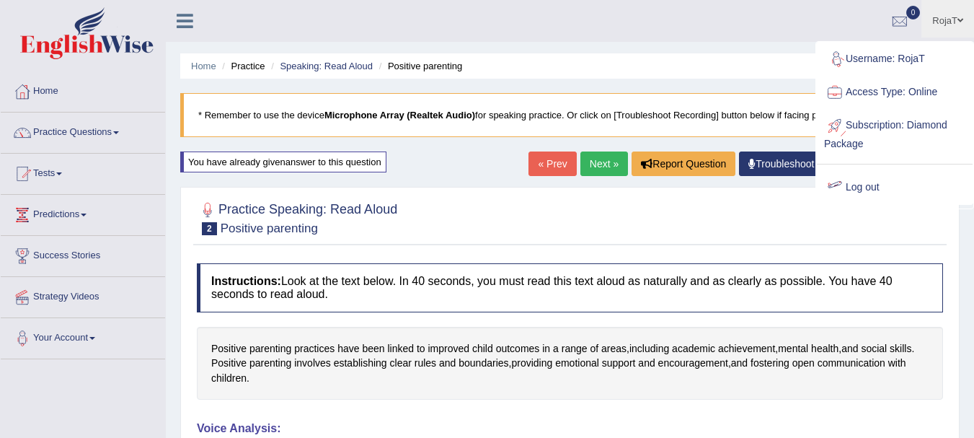
click at [880, 187] on link "Log out" at bounding box center [895, 187] width 156 height 33
